Goal: Check status: Check status

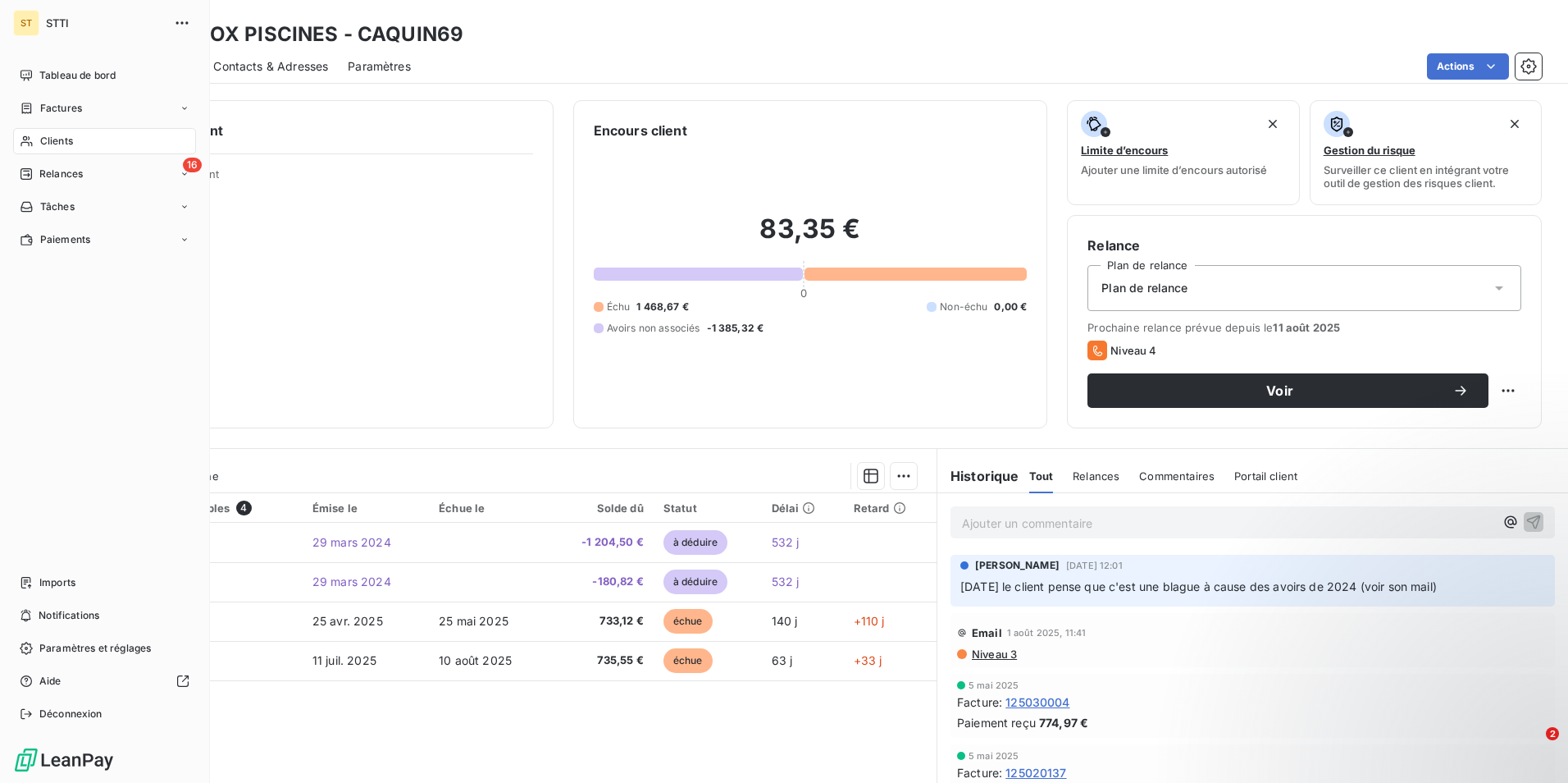
click at [46, 182] on div "16 Relances" at bounding box center [104, 174] width 183 height 27
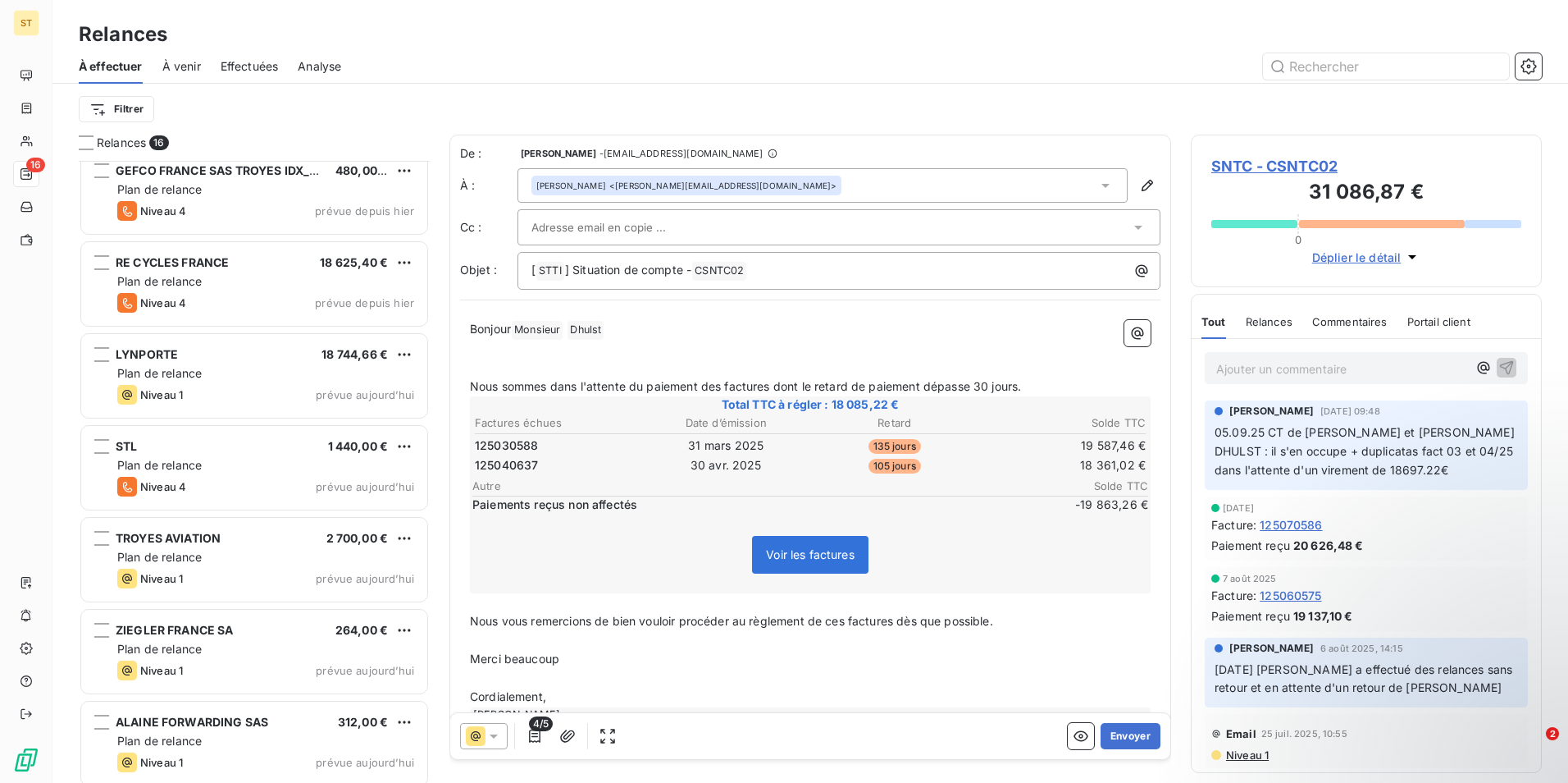
scroll to position [849, 0]
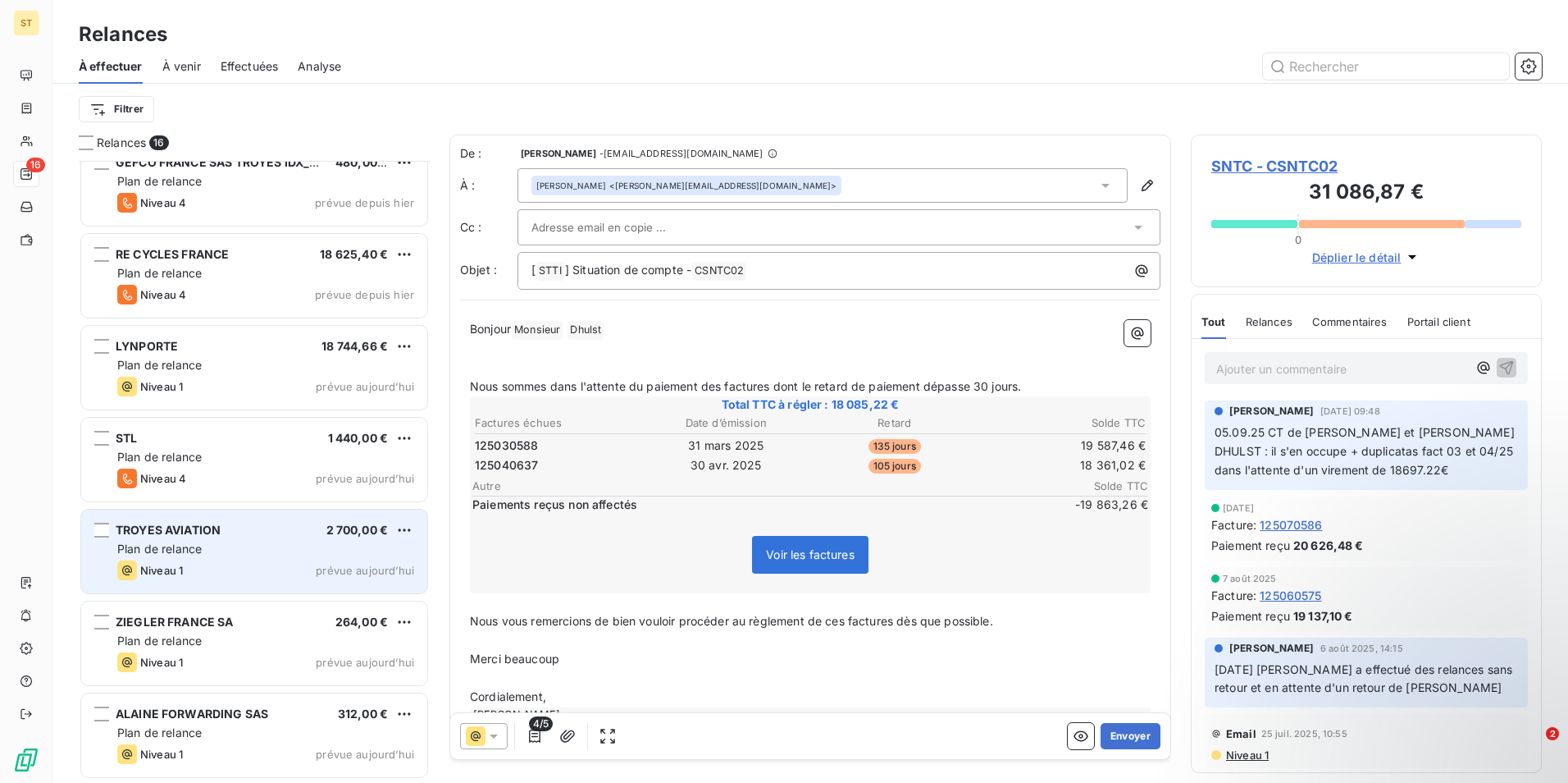
click at [231, 549] on div "Plan de relance" at bounding box center [266, 549] width 297 height 17
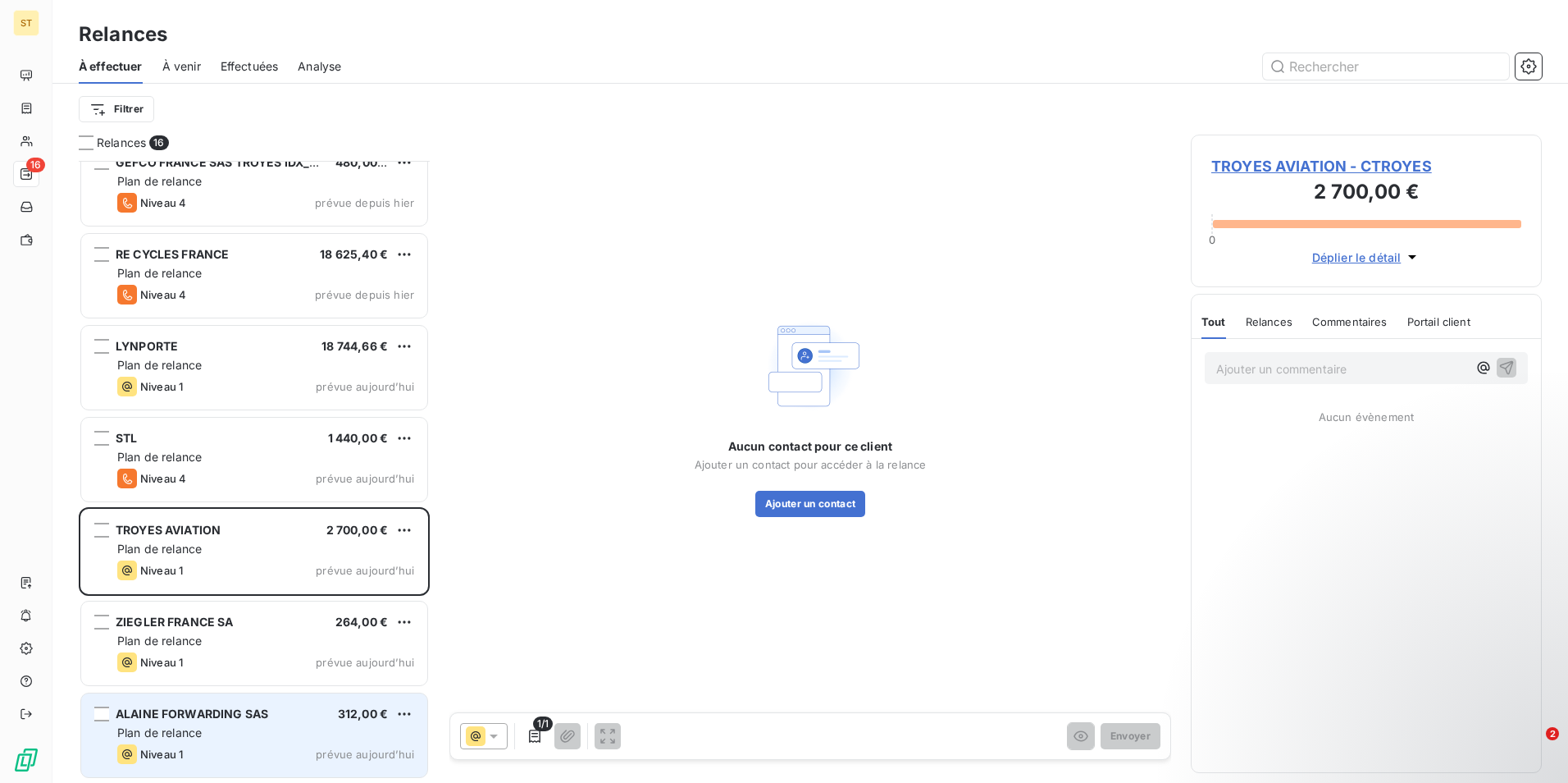
click at [200, 735] on span "Plan de relance" at bounding box center [160, 732] width 84 height 14
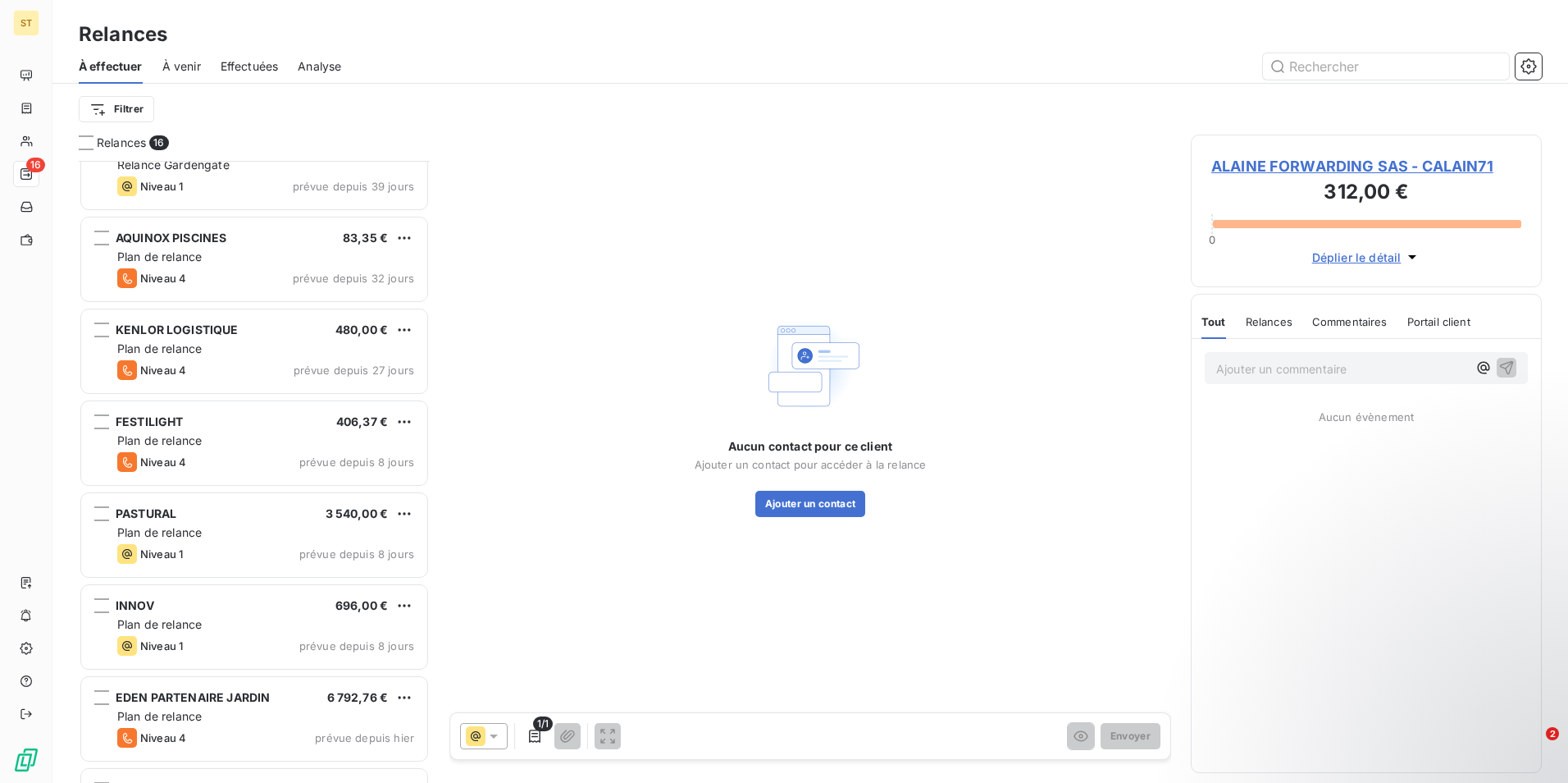
scroll to position [29, 0]
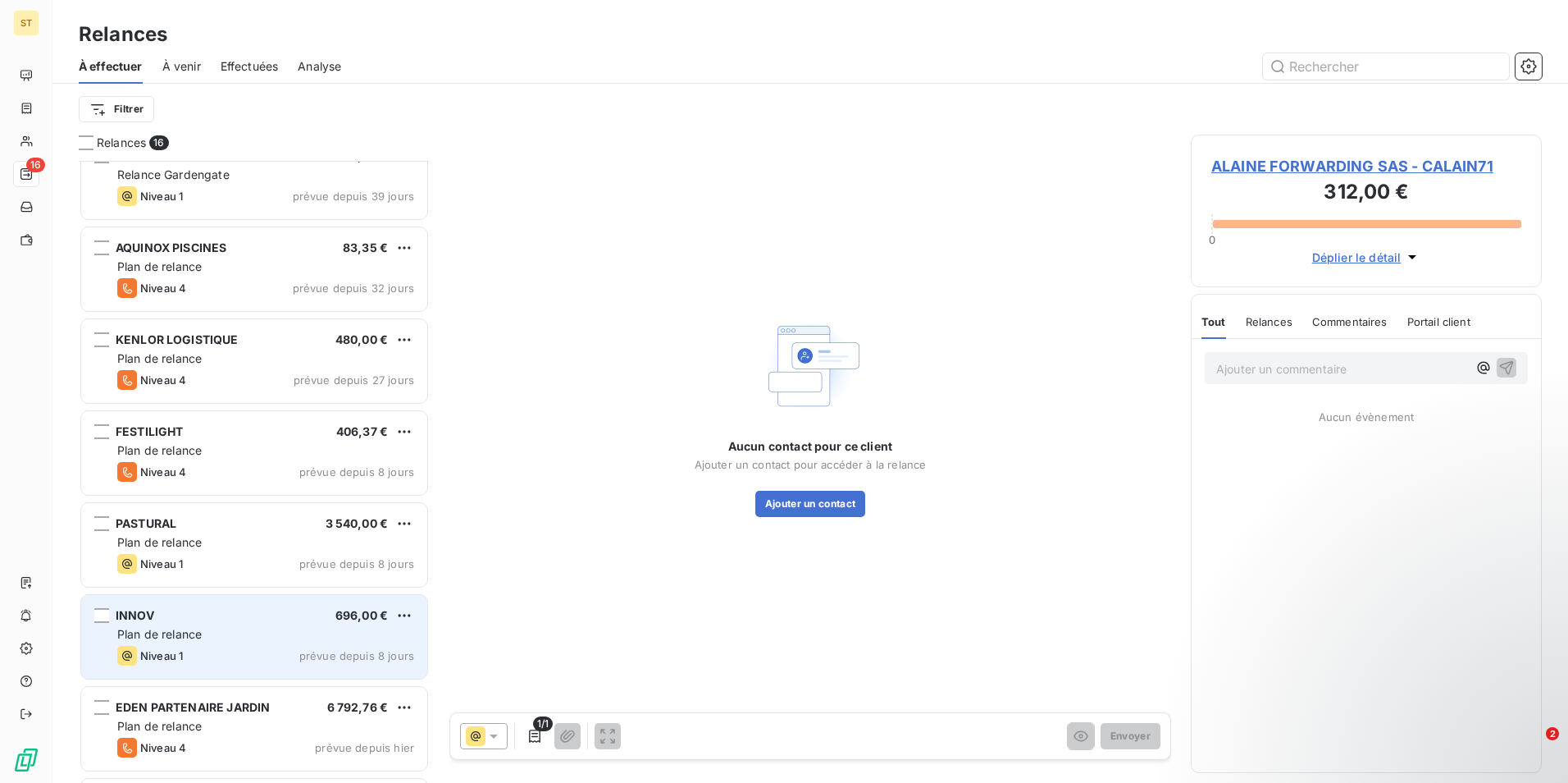
click at [233, 624] on div "INNOV 696,00 € Plan de relance Niveau 1 prévue depuis 8 jours" at bounding box center [254, 636] width 346 height 84
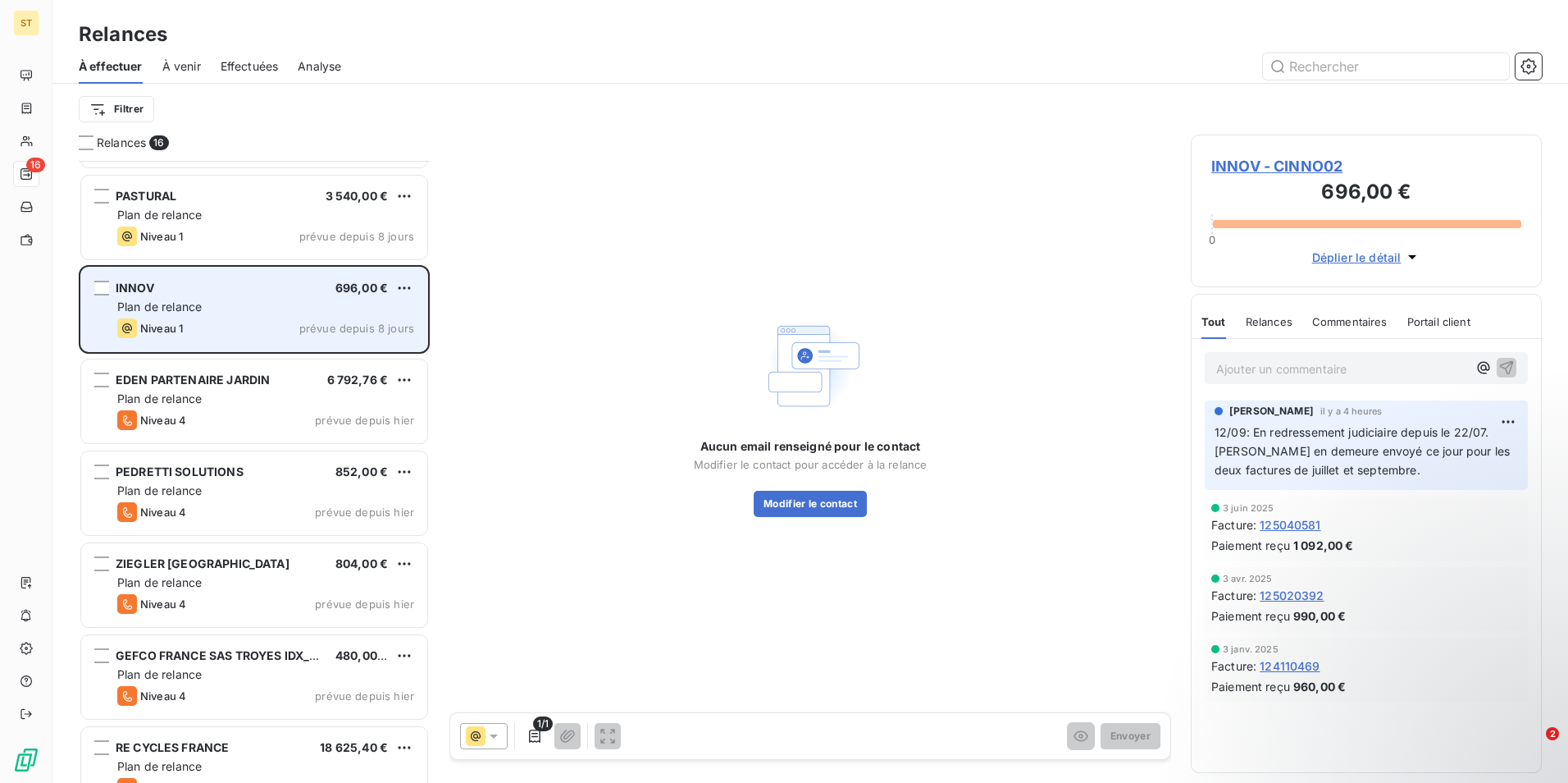
scroll to position [357, 0]
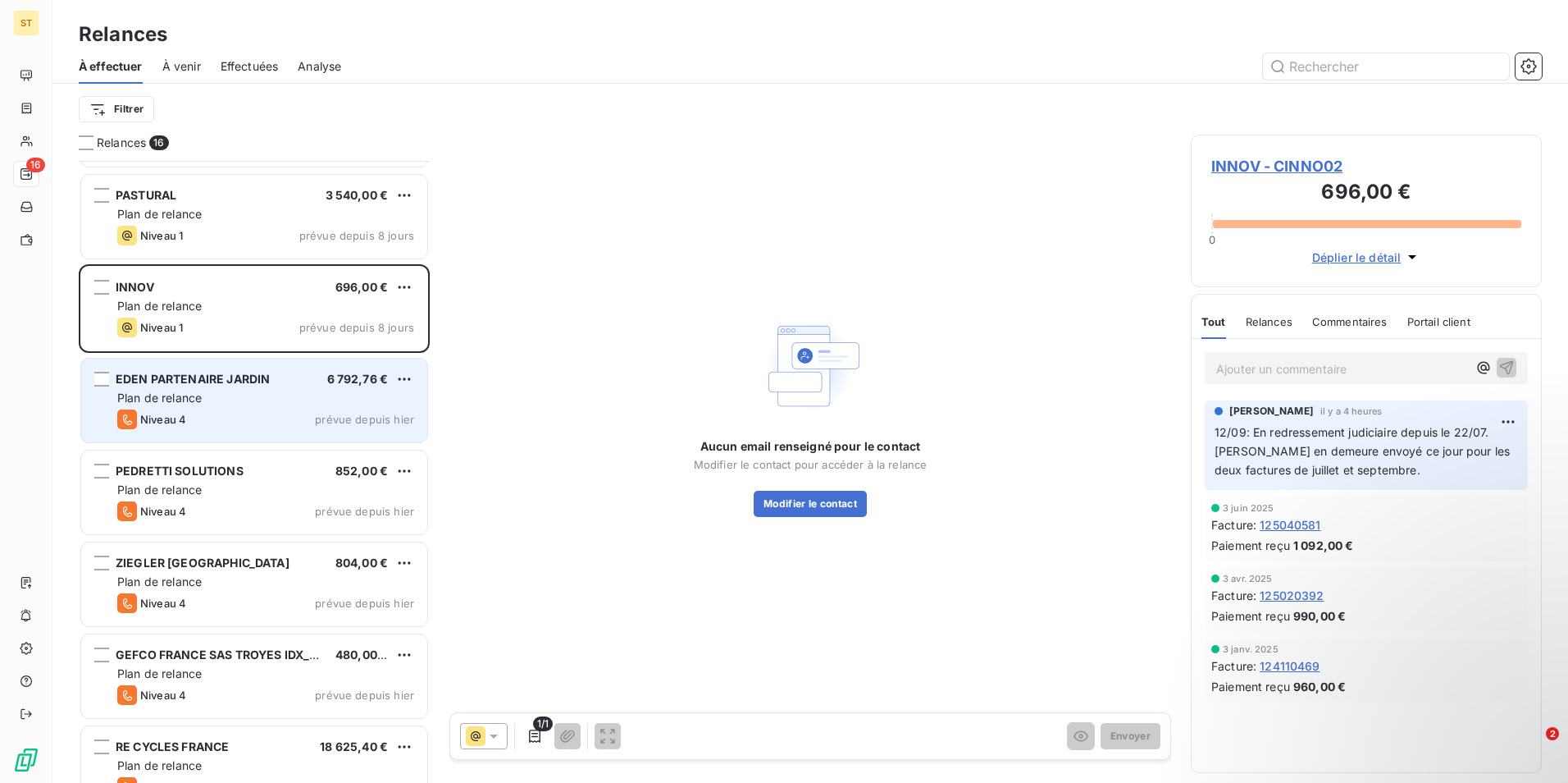
click at [221, 393] on div "Plan de relance" at bounding box center [266, 398] width 297 height 17
